Goal: Information Seeking & Learning: Learn about a topic

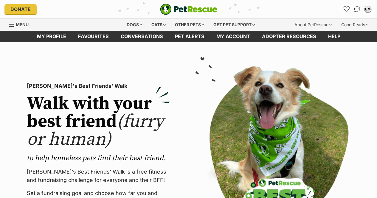
click at [194, 29] on div "Other pets" at bounding box center [190, 25] width 38 height 12
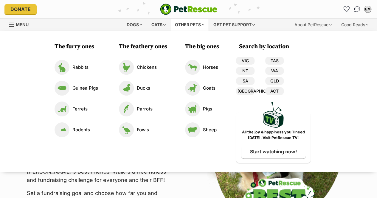
click at [192, 32] on div "The furry ones Rabbits Guinea Pigs Ferrets Rodents The feathery ones Chickens D…" at bounding box center [188, 101] width 377 height 141
click at [169, 188] on div "PetRescue's Best Friends' Walk Walk with your best friend (furry or human) to h…" at bounding box center [98, 158] width 153 height 185
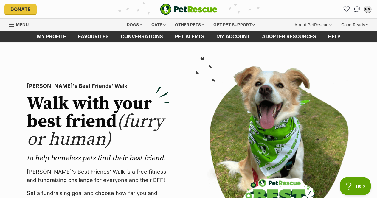
click at [189, 39] on link "Pet alerts" at bounding box center [189, 37] width 41 height 12
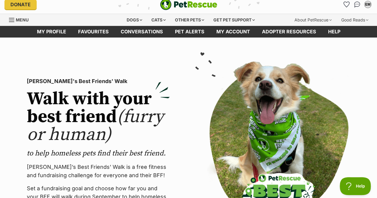
scroll to position [5, 0]
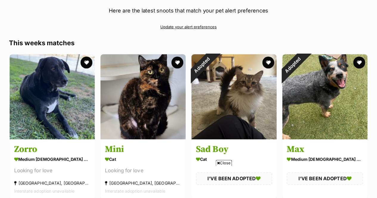
scroll to position [69, 0]
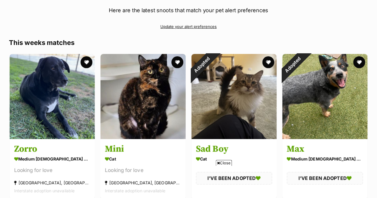
click at [147, 94] on img at bounding box center [142, 96] width 85 height 85
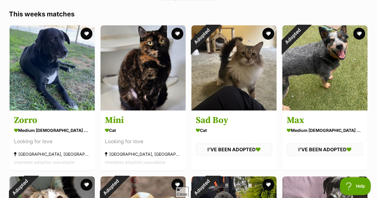
click at [212, 90] on img at bounding box center [233, 67] width 85 height 85
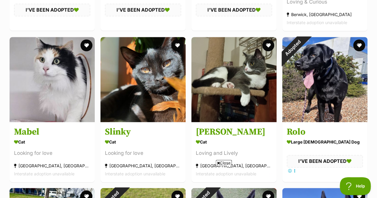
scroll to position [389, 0]
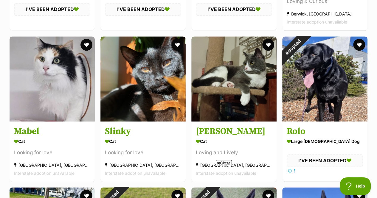
click at [68, 119] on img at bounding box center [52, 78] width 85 height 85
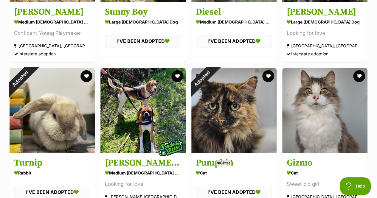
click at [206, 144] on img at bounding box center [233, 110] width 85 height 85
click at [308, 123] on img at bounding box center [324, 110] width 85 height 85
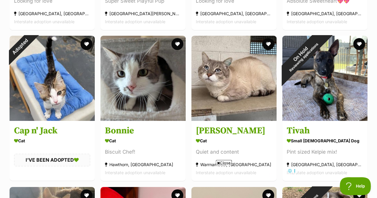
scroll to position [996, 0]
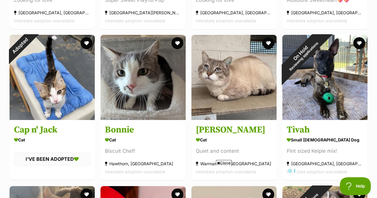
click at [205, 100] on img at bounding box center [233, 77] width 85 height 85
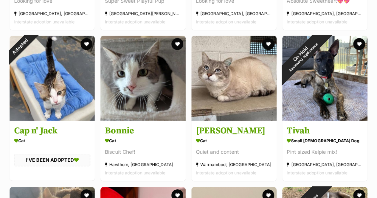
click at [265, 42] on button "favourite" at bounding box center [268, 44] width 12 height 12
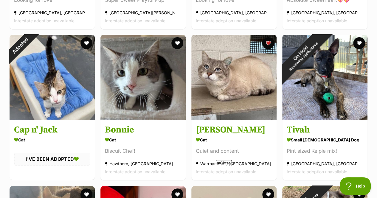
click at [62, 84] on img at bounding box center [52, 77] width 85 height 85
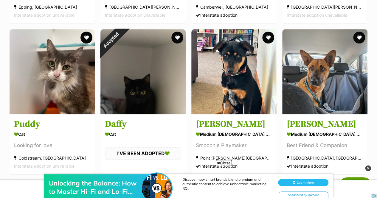
scroll to position [1304, 0]
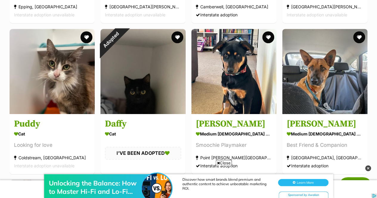
click at [58, 88] on img at bounding box center [52, 71] width 85 height 85
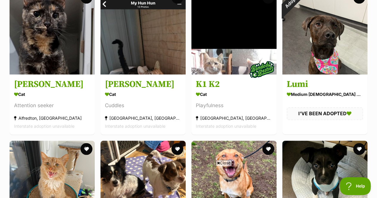
scroll to position [1497, 0]
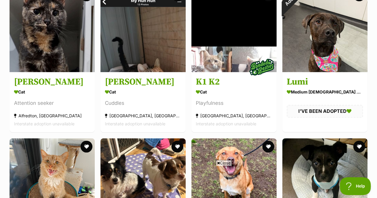
click at [46, 85] on link "Mel Cat Attention seeker Alfredton, VIC Interstate adoption unavailable" at bounding box center [52, 102] width 85 height 60
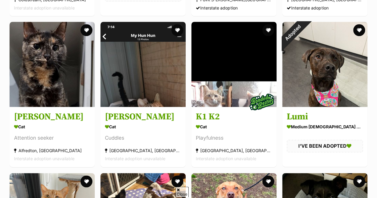
click at [88, 24] on button "favourite" at bounding box center [86, 30] width 12 height 12
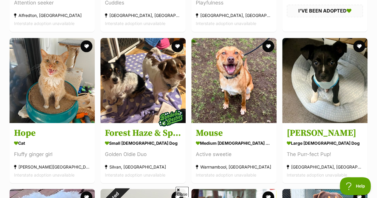
scroll to position [1598, 0]
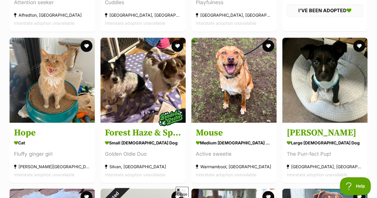
click at [64, 82] on img at bounding box center [52, 80] width 85 height 85
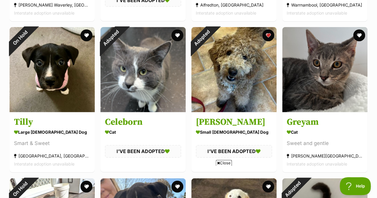
scroll to position [1911, 0]
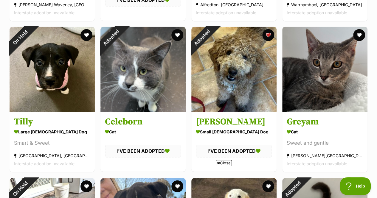
click at [267, 34] on button "favourite" at bounding box center [268, 35] width 12 height 12
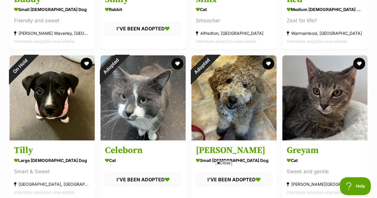
scroll to position [1876, 0]
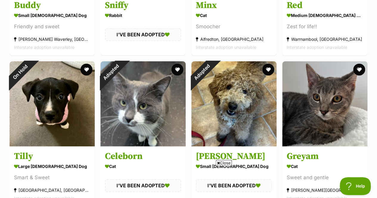
click at [265, 68] on button "favourite" at bounding box center [268, 70] width 12 height 12
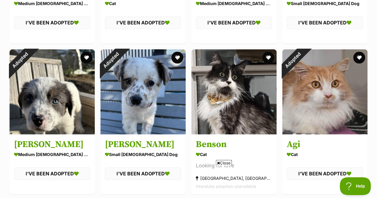
scroll to position [2795, 0]
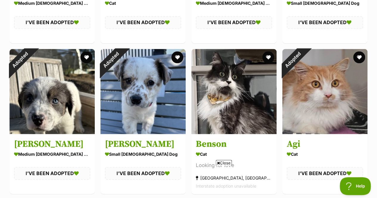
click at [211, 117] on img at bounding box center [233, 91] width 85 height 85
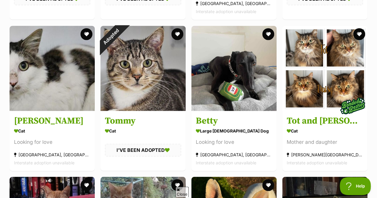
click at [304, 85] on img at bounding box center [324, 68] width 85 height 85
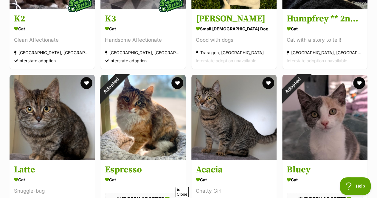
click at [156, 142] on img at bounding box center [142, 117] width 85 height 85
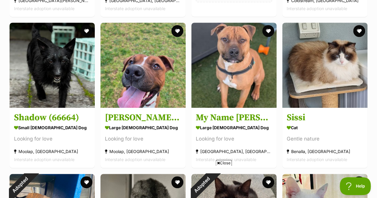
scroll to position [3578, 0]
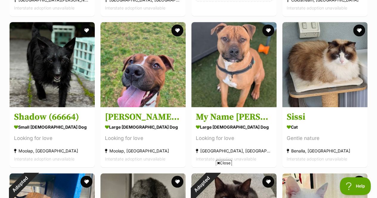
click at [290, 100] on img at bounding box center [324, 64] width 85 height 85
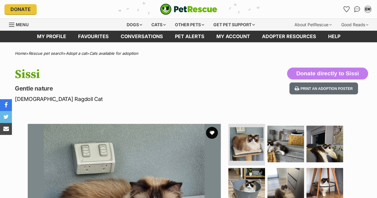
click at [217, 135] on button "favourite" at bounding box center [212, 133] width 12 height 12
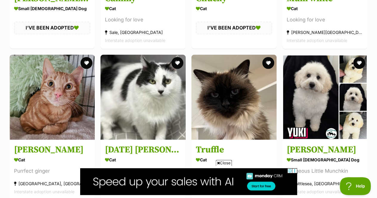
click at [211, 103] on img at bounding box center [233, 97] width 85 height 85
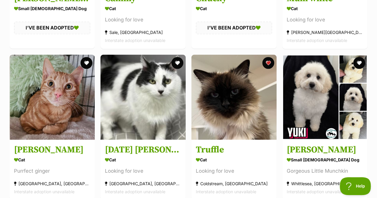
click at [322, 86] on img at bounding box center [324, 97] width 85 height 85
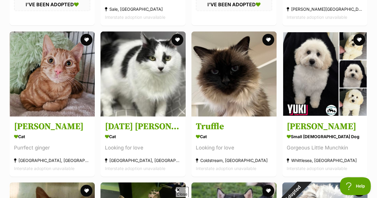
click at [268, 37] on button "favourite" at bounding box center [268, 40] width 12 height 12
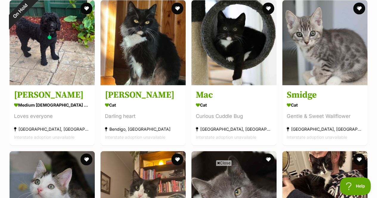
scroll to position [4961, 0]
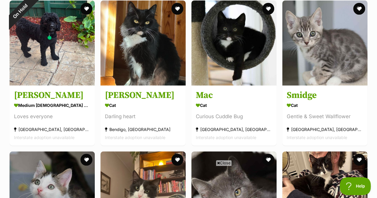
click at [72, 54] on img at bounding box center [52, 42] width 85 height 85
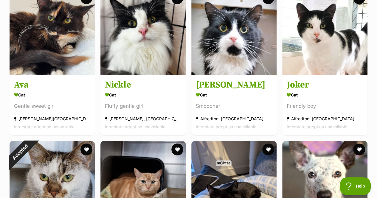
scroll to position [5576, 0]
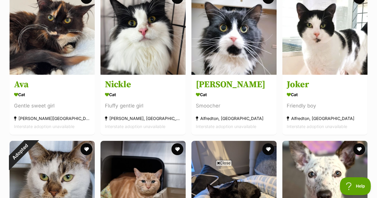
click at [31, 66] on img at bounding box center [52, 32] width 85 height 85
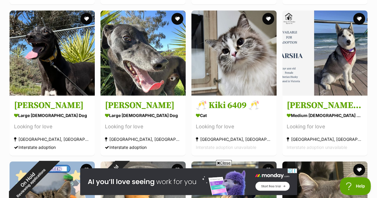
scroll to position [6916, 0]
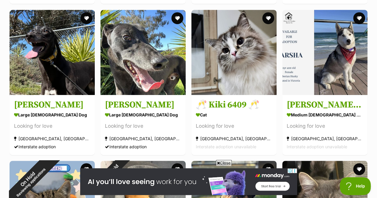
click at [215, 84] on img at bounding box center [233, 52] width 85 height 85
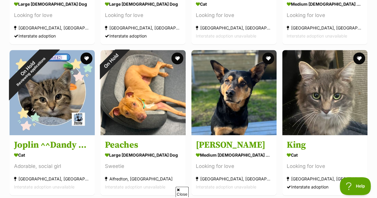
scroll to position [7038, 0]
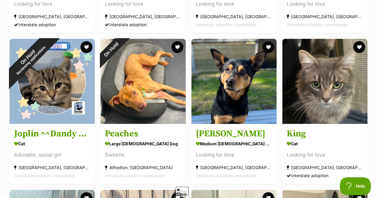
click at [308, 93] on img at bounding box center [324, 81] width 85 height 85
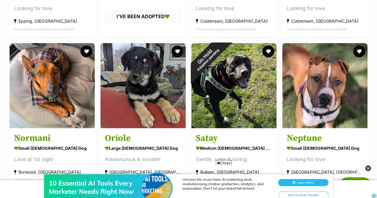
scroll to position [7351, 0]
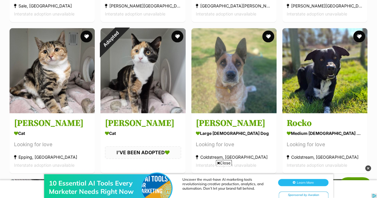
click at [290, 91] on img at bounding box center [324, 70] width 85 height 85
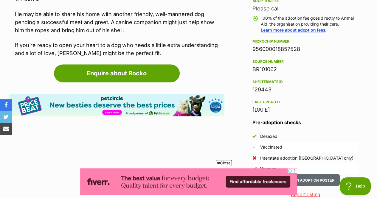
scroll to position [438, 0]
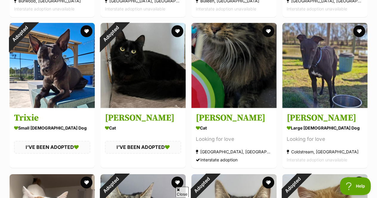
scroll to position [7663, 0]
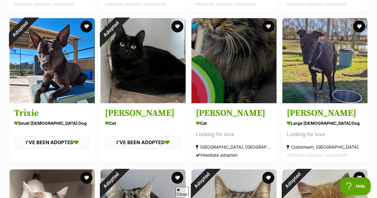
click at [231, 88] on img at bounding box center [233, 60] width 85 height 85
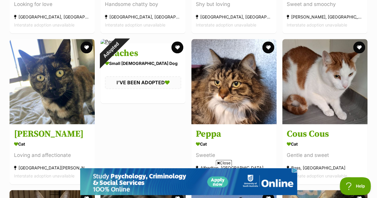
scroll to position [8248, 0]
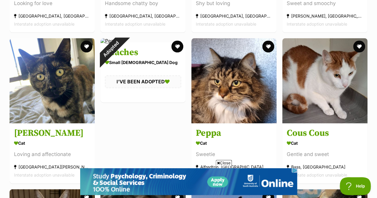
click at [203, 96] on img at bounding box center [233, 80] width 85 height 85
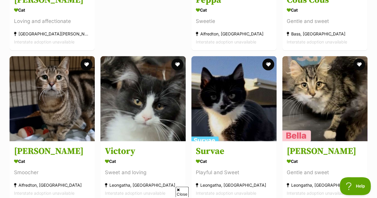
click at [158, 119] on img at bounding box center [142, 98] width 85 height 85
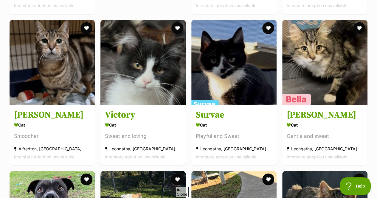
scroll to position [8515, 0]
